Goal: Information Seeking & Learning: Learn about a topic

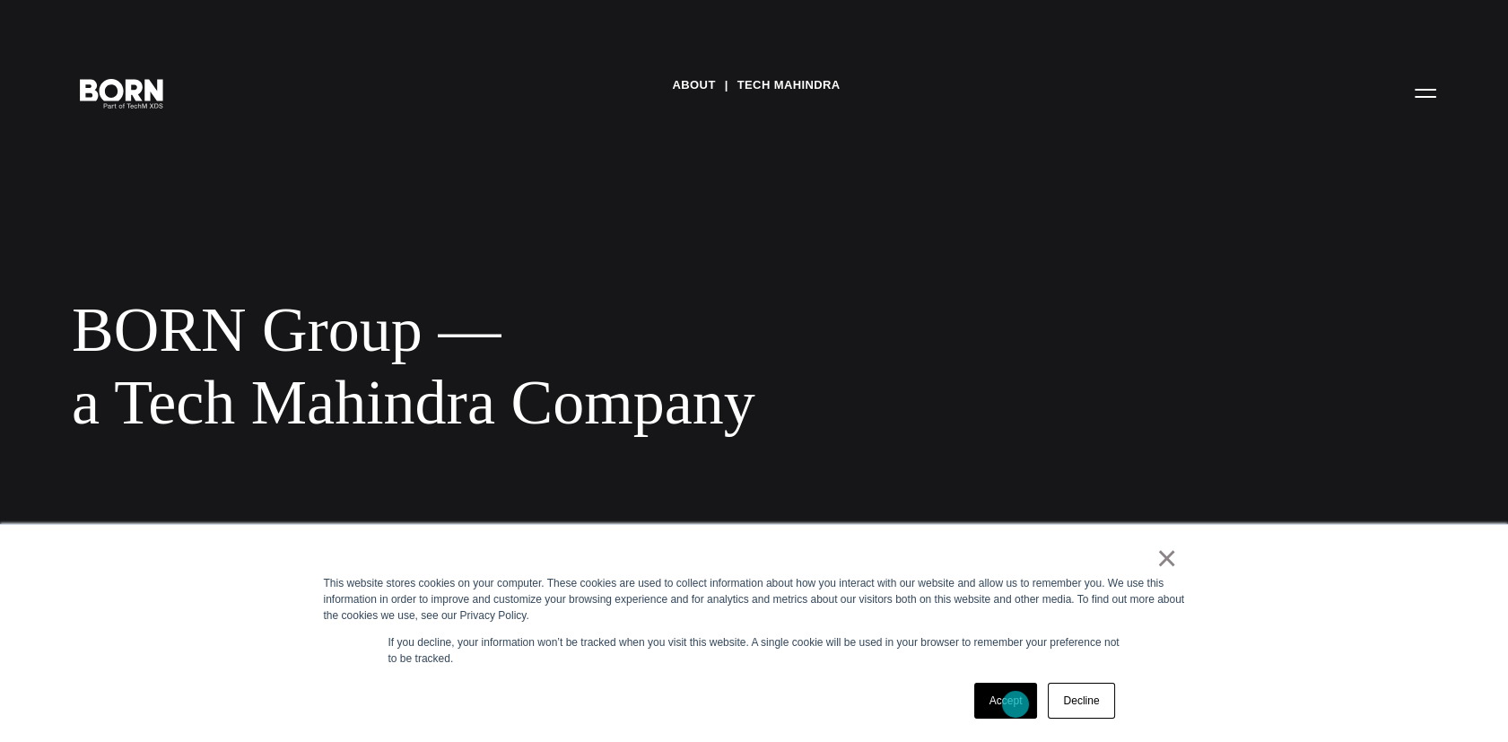
click at [1015, 704] on link "Accept" at bounding box center [1006, 701] width 64 height 36
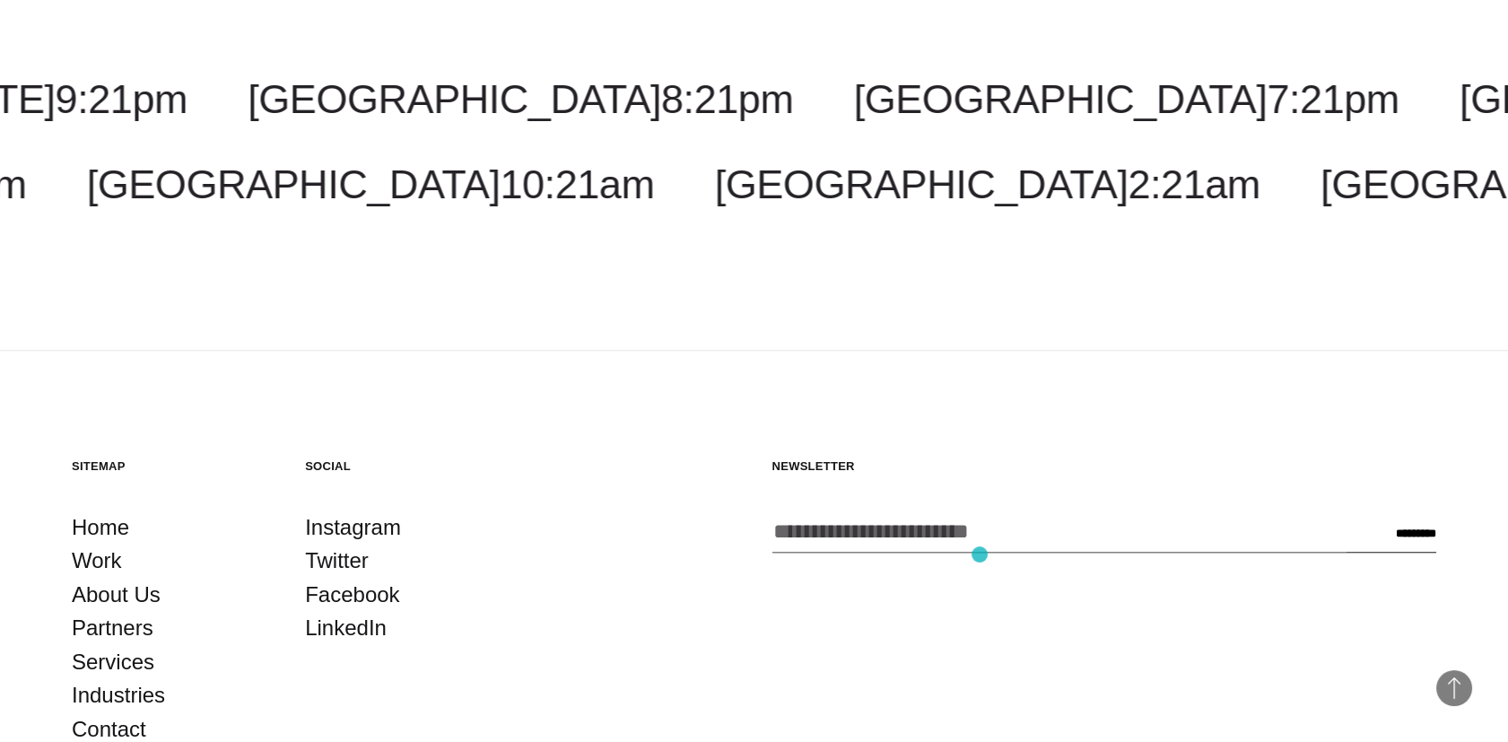
scroll to position [3229, 0]
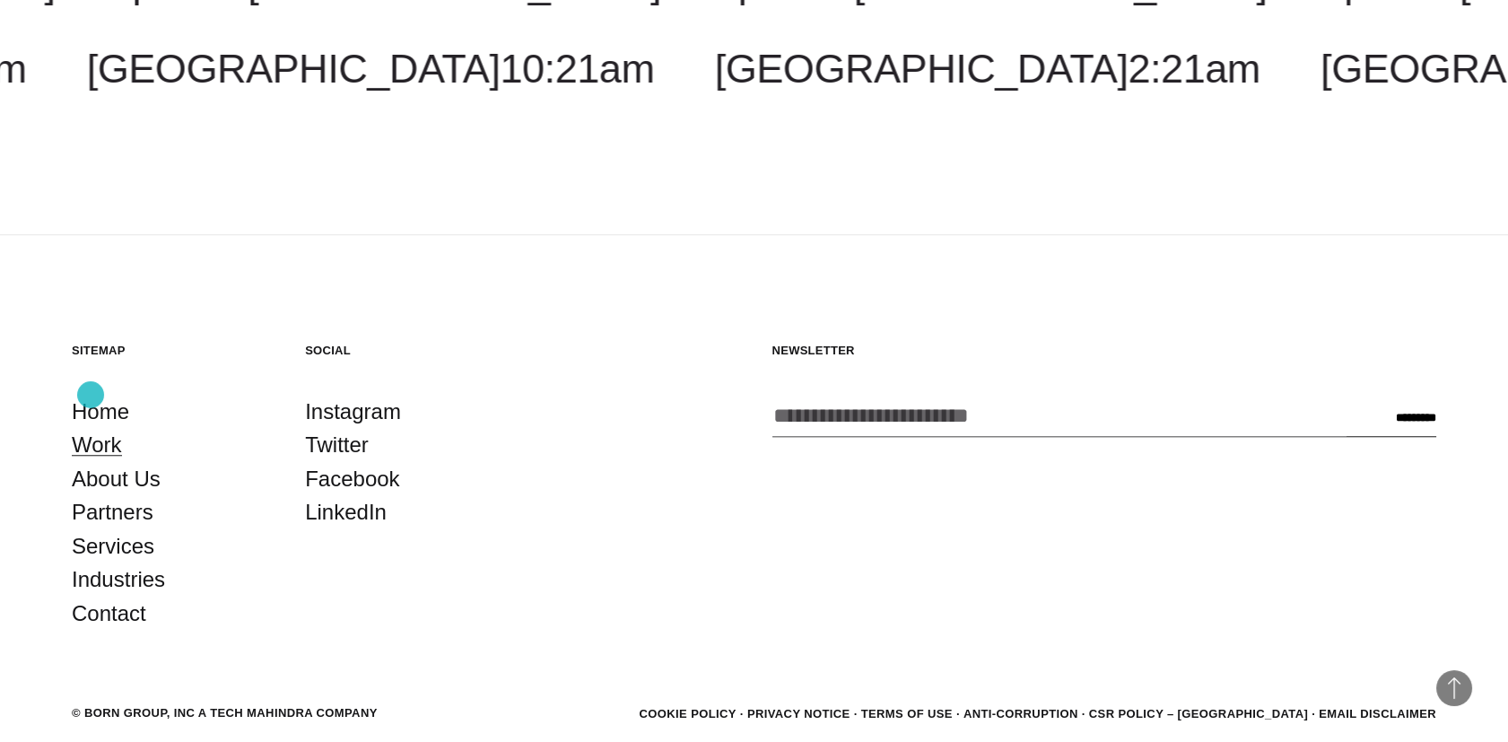
click at [91, 428] on link "Work" at bounding box center [97, 445] width 50 height 34
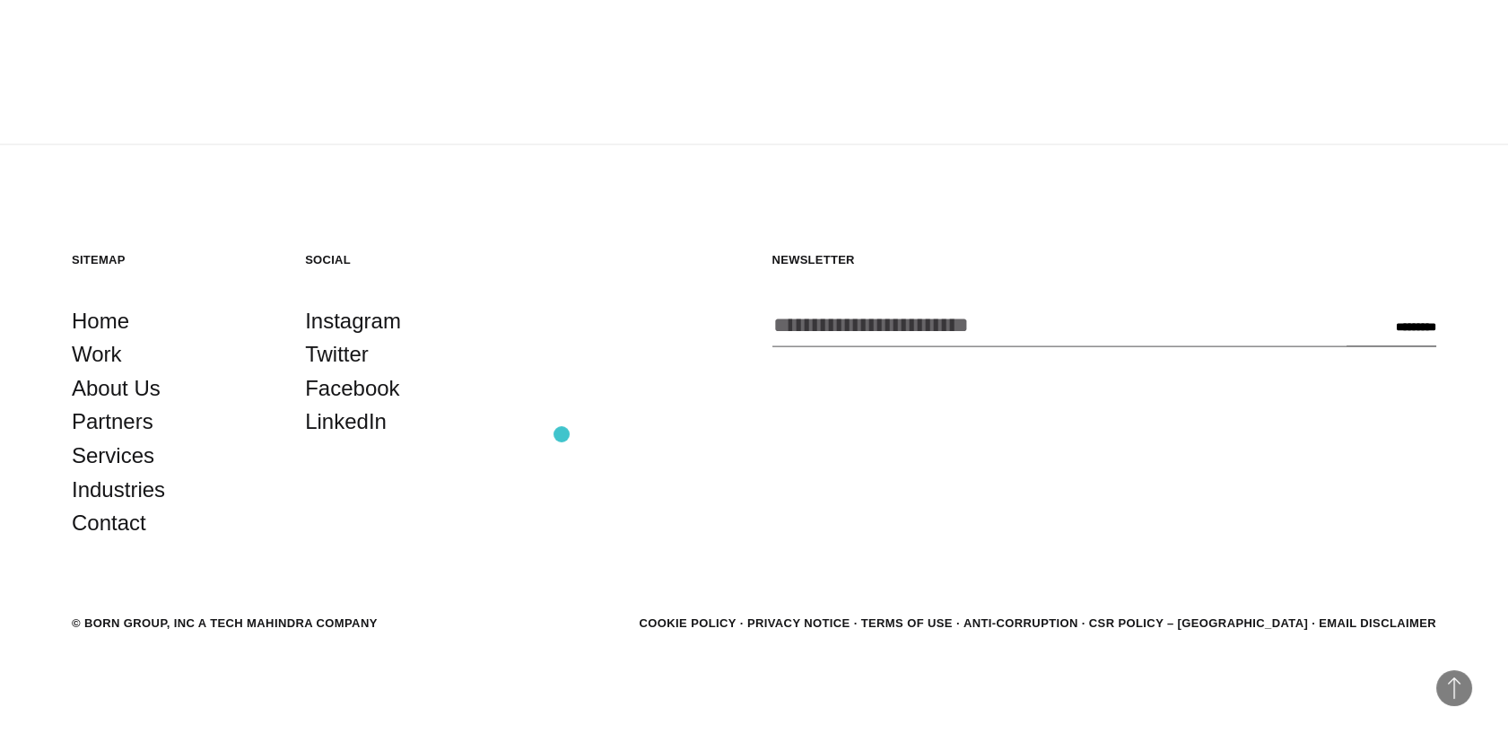
scroll to position [5927, 0]
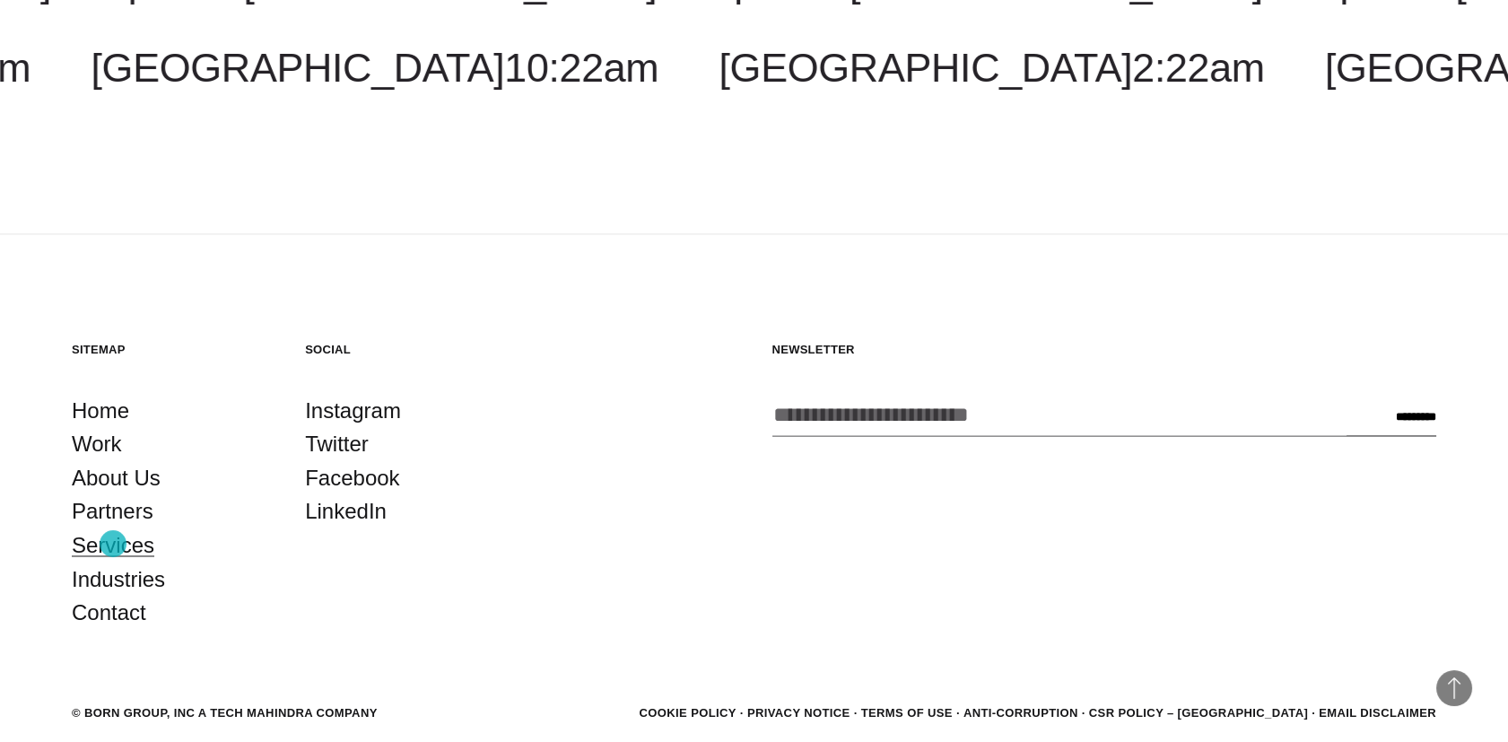
click at [113, 544] on link "Services" at bounding box center [113, 545] width 83 height 34
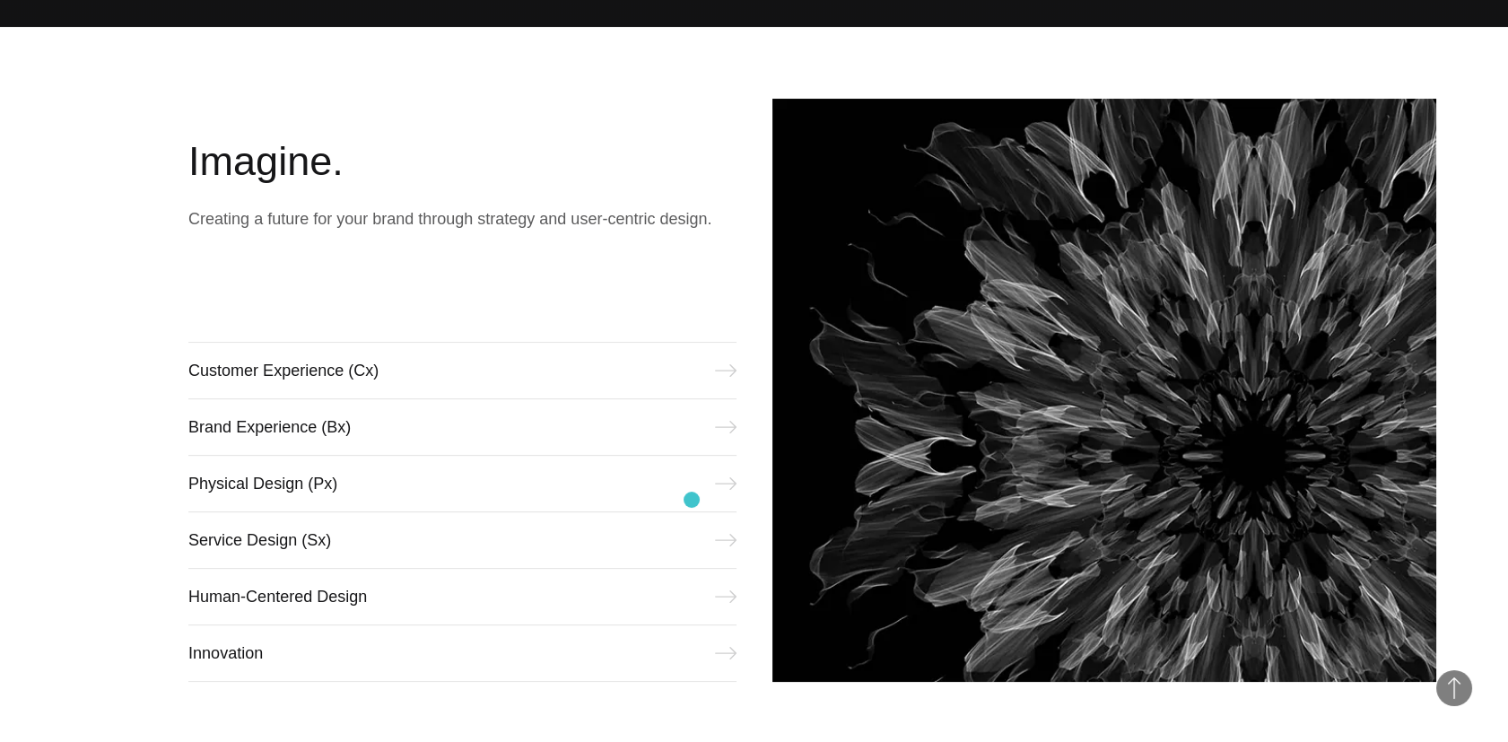
scroll to position [718, 0]
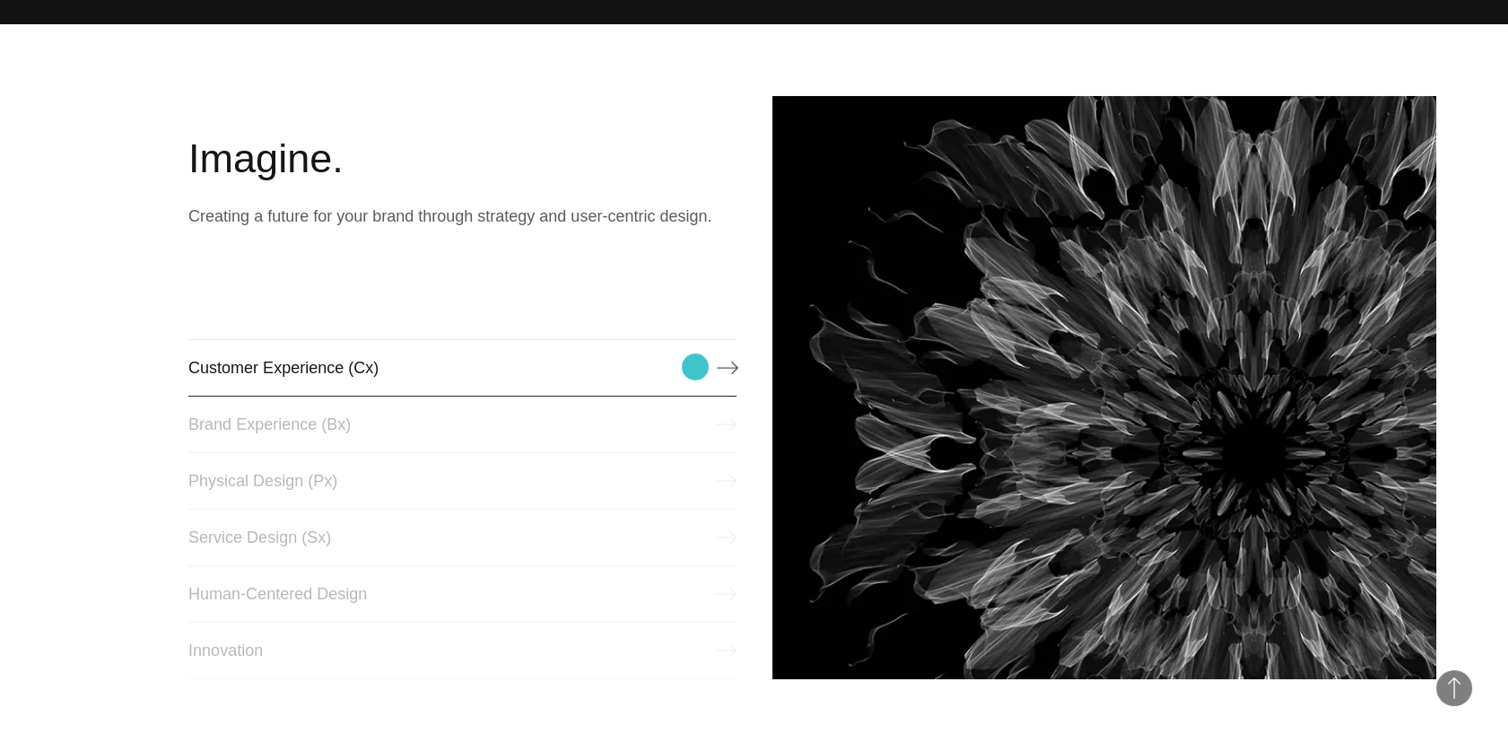
click at [695, 367] on link "Customer Experience (Cx)" at bounding box center [461, 367] width 547 height 57
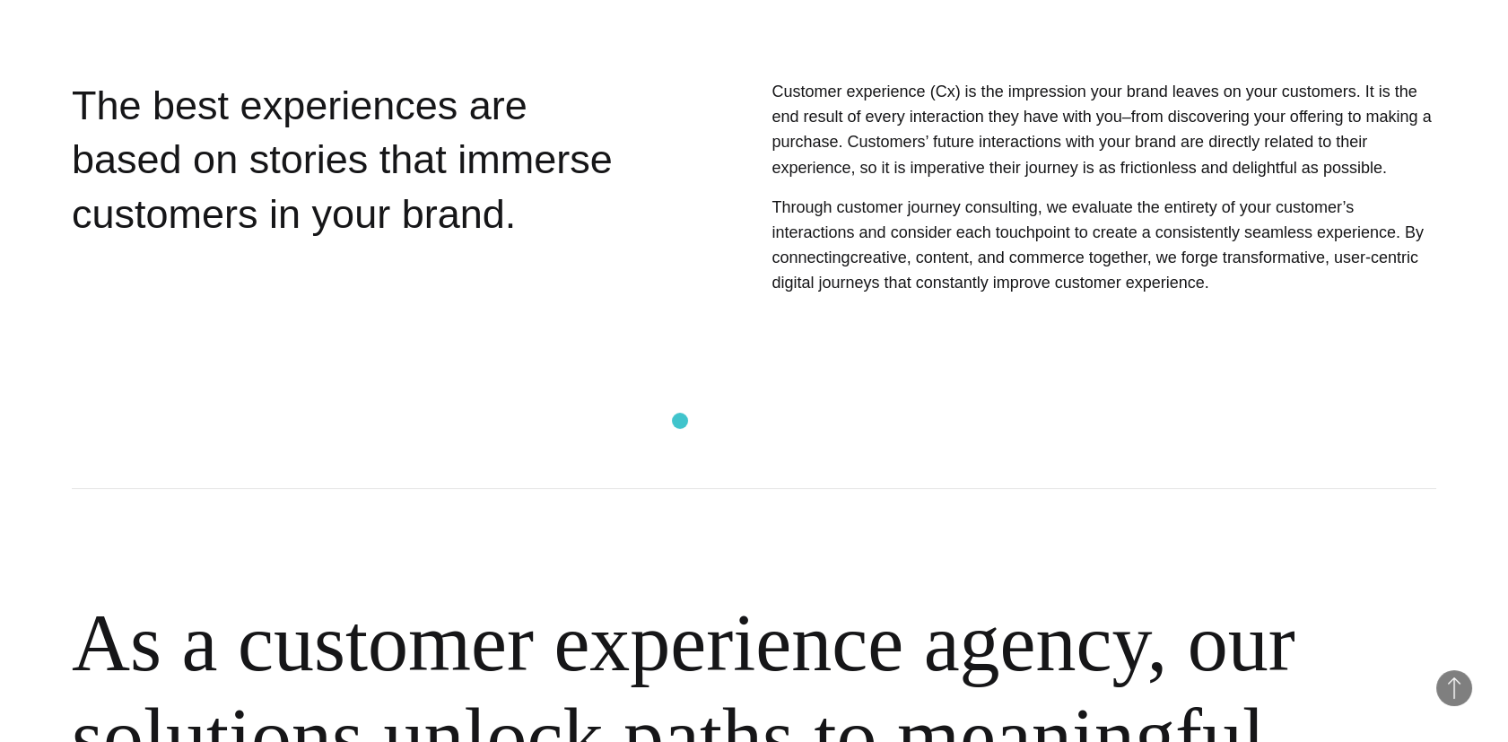
scroll to position [628, 0]
